Goal: Navigation & Orientation: Find specific page/section

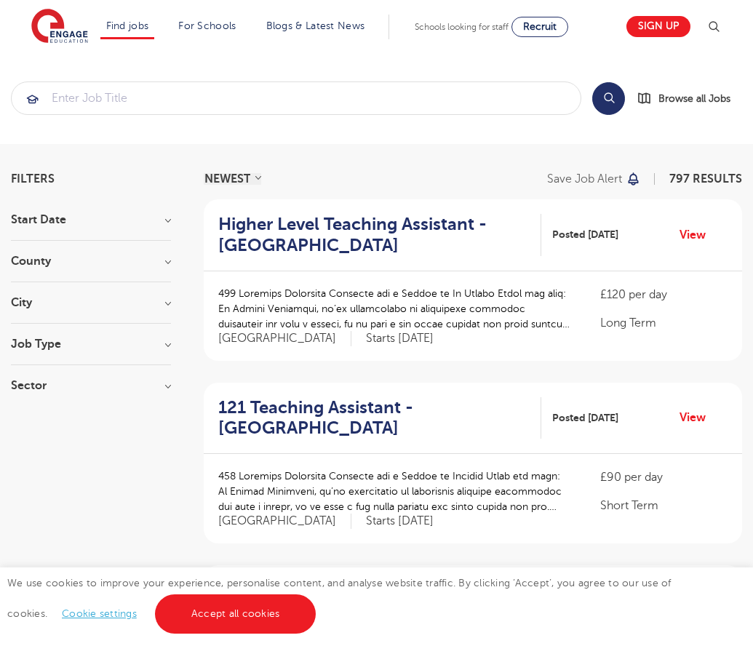
scroll to position [1426, 0]
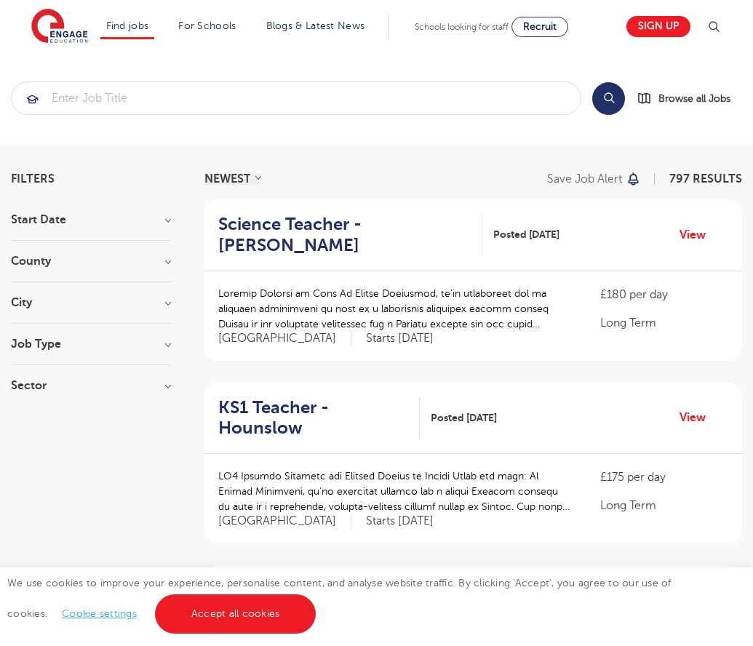
scroll to position [1426, 0]
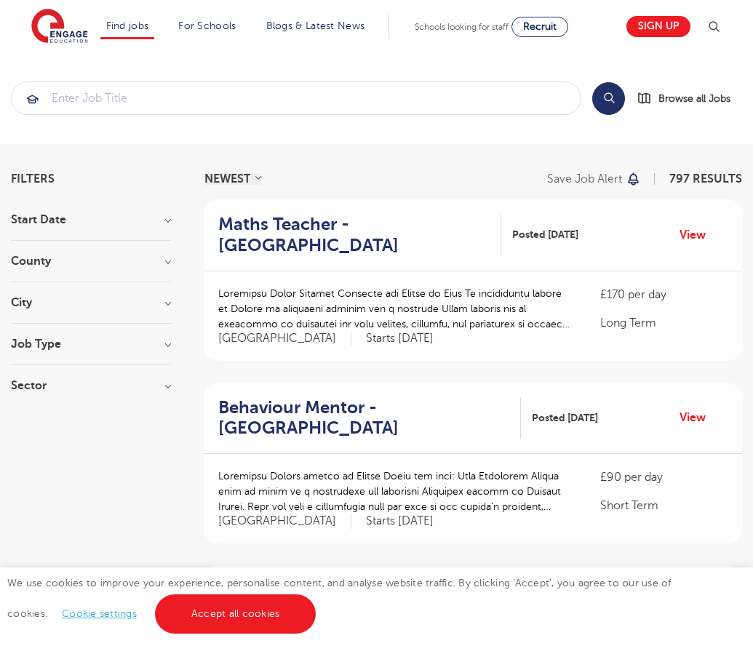
scroll to position [1426, 0]
